Goal: Download file/media

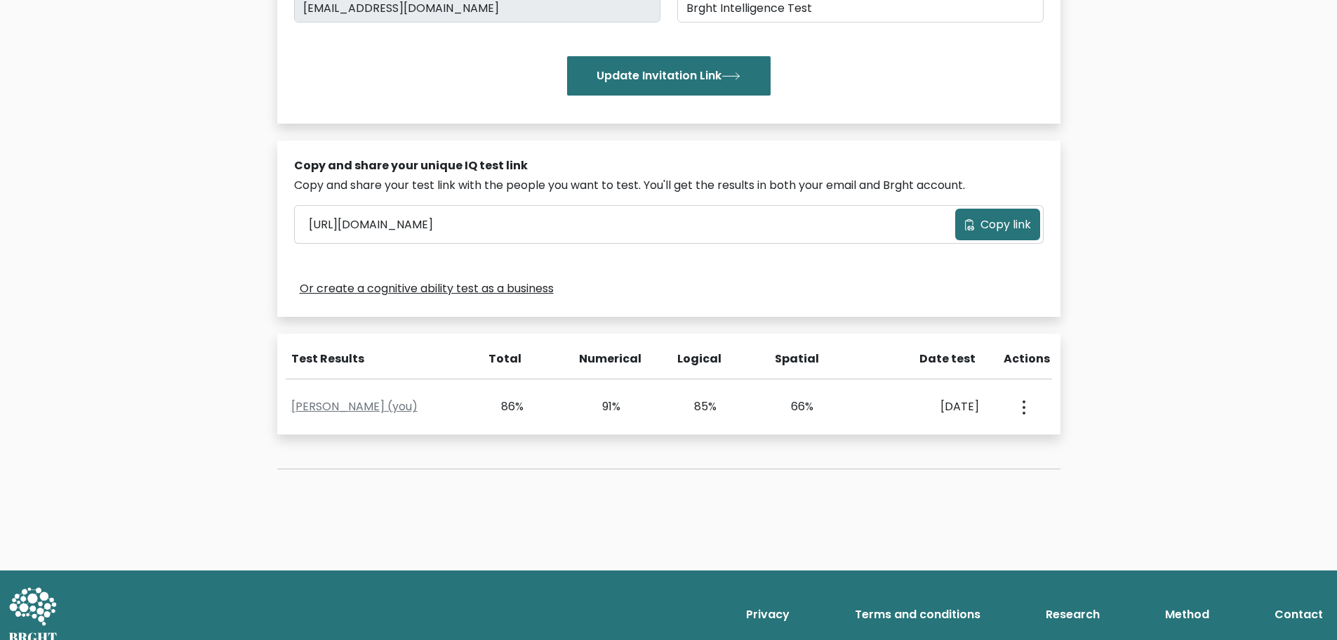
scroll to position [319, 0]
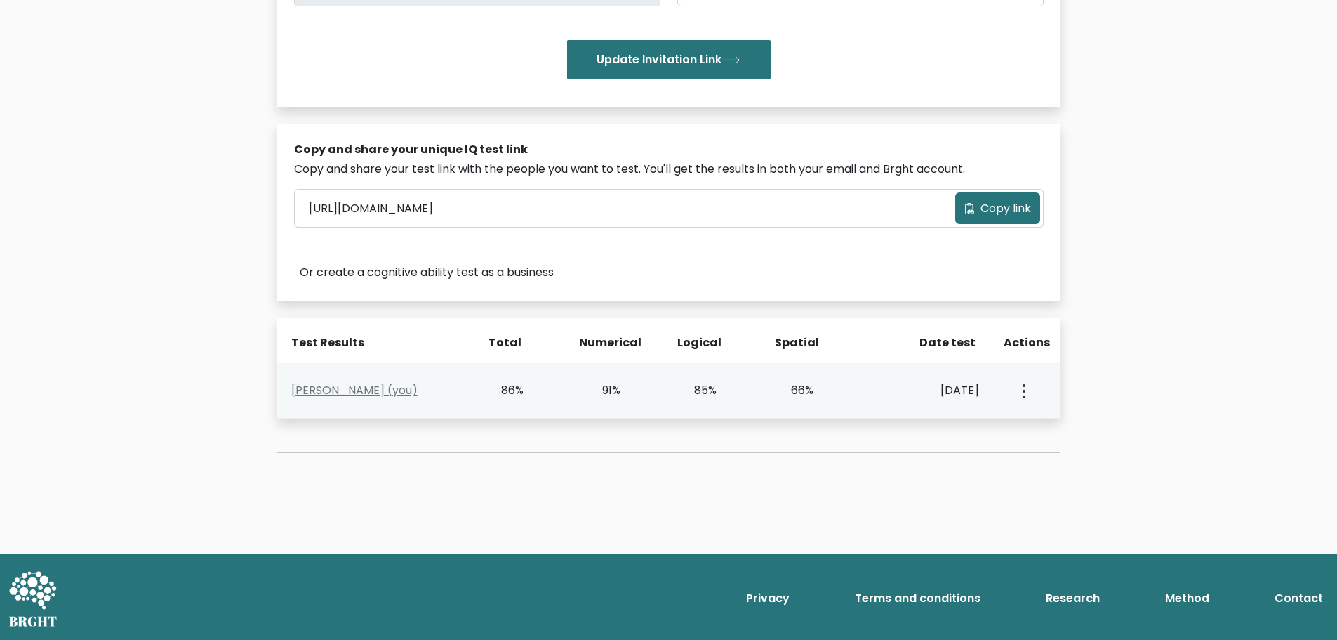
click at [1021, 385] on button "button" at bounding box center [1022, 391] width 11 height 44
click at [373, 393] on link "Genki Miyauchi (you)" at bounding box center [354, 390] width 126 height 16
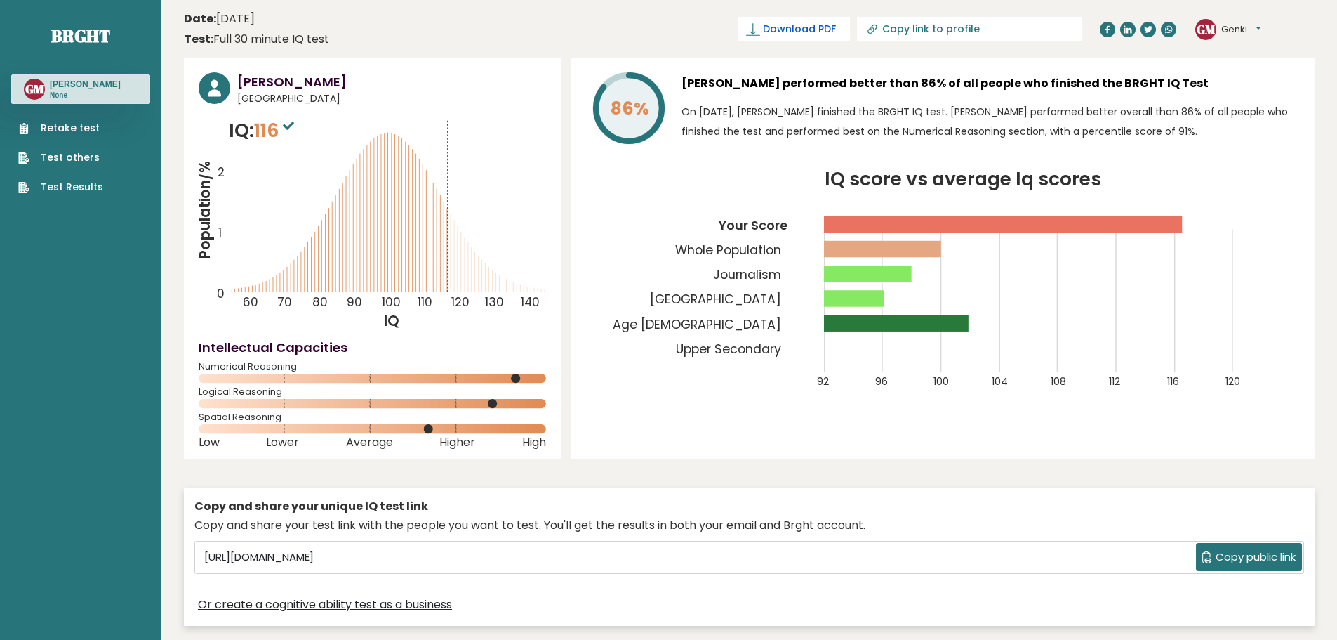
click at [836, 27] on span "Download PDF" at bounding box center [799, 29] width 73 height 15
